Goal: Information Seeking & Learning: Learn about a topic

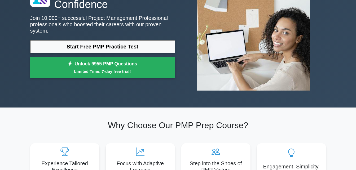
scroll to position [55, 0]
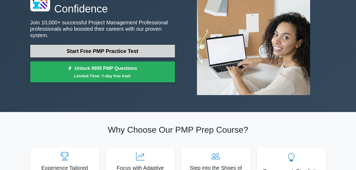
click at [142, 45] on link "Start Free PMP Practice Test" at bounding box center [102, 51] width 145 height 13
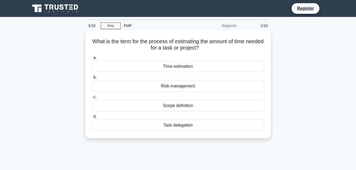
click at [146, 72] on div "Time estimation" at bounding box center [178, 66] width 172 height 11
click at [92, 60] on input "a. Time estimation" at bounding box center [92, 57] width 0 height 3
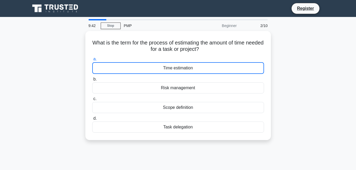
click at [114, 152] on div "9:42 Stop PMP Beginner 2/10 What is the term for the process of estimating the …" at bounding box center [178, 151] width 302 height 265
click at [114, 152] on div "9:41 Stop PMP Beginner 2/10 What is the term for the process of estimating the …" at bounding box center [178, 151] width 302 height 265
